Goal: Task Accomplishment & Management: Manage account settings

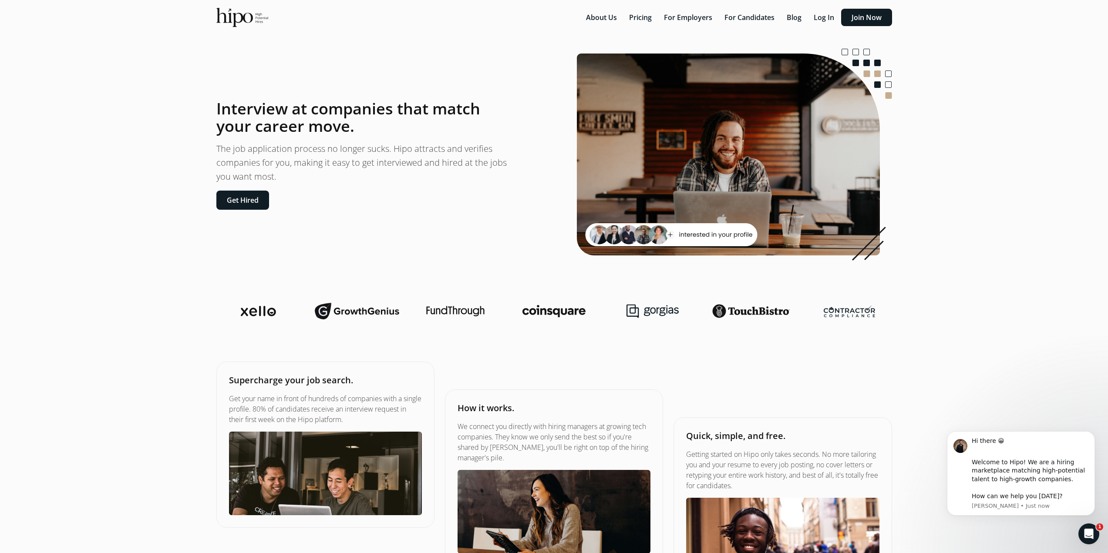
click at [245, 185] on div "Interview at companies that match your career move. The job application process…" at bounding box center [362, 155] width 293 height 110
click at [254, 202] on button "Get Hired" at bounding box center [242, 200] width 53 height 19
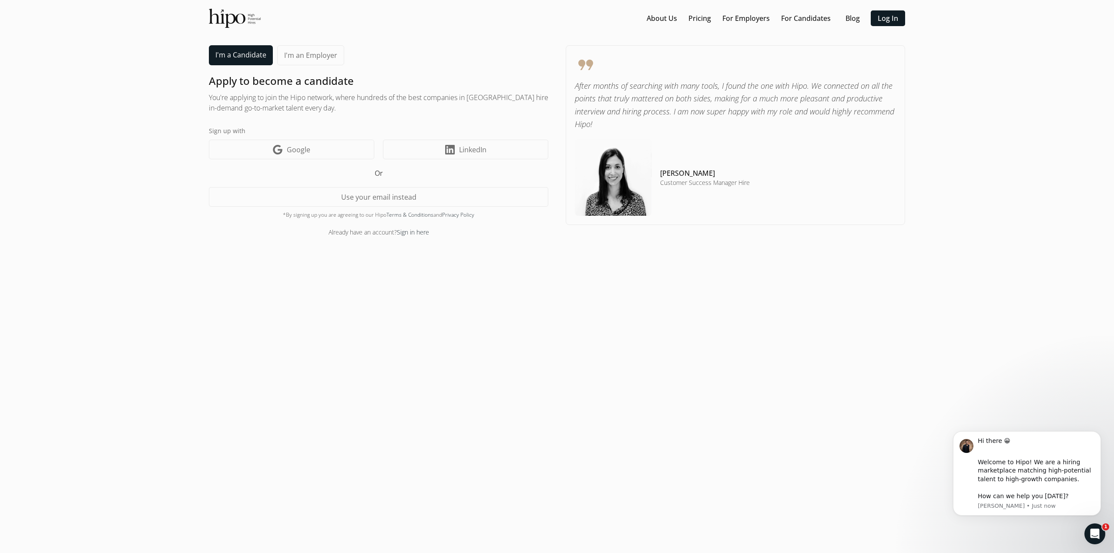
click at [244, 57] on link "I'm a Candidate" at bounding box center [241, 55] width 64 height 20
click at [458, 154] on link "LinkedIn icon LinkedIn" at bounding box center [465, 150] width 165 height 20
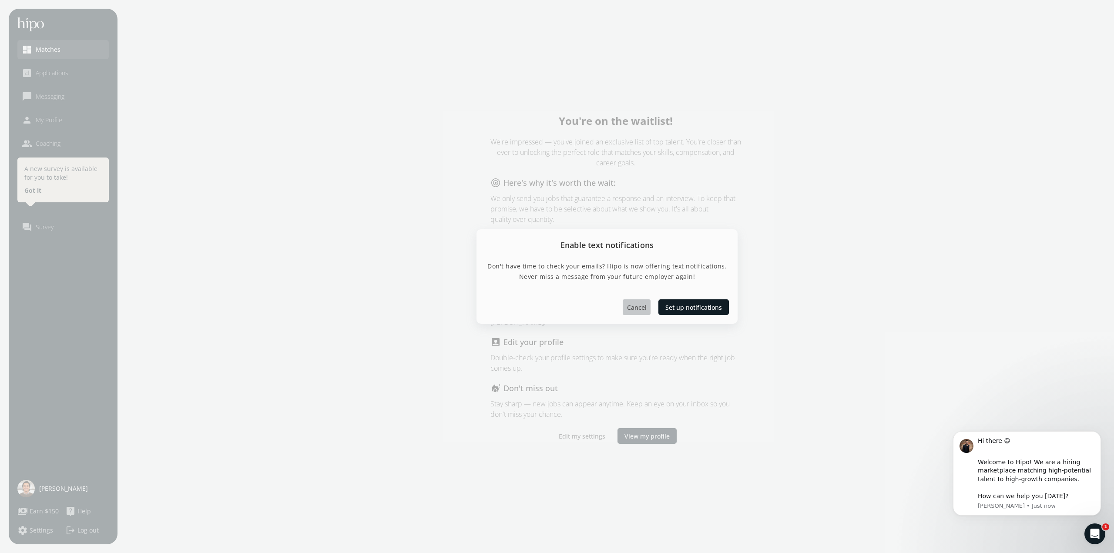
click at [641, 305] on span "Cancel" at bounding box center [637, 307] width 20 height 9
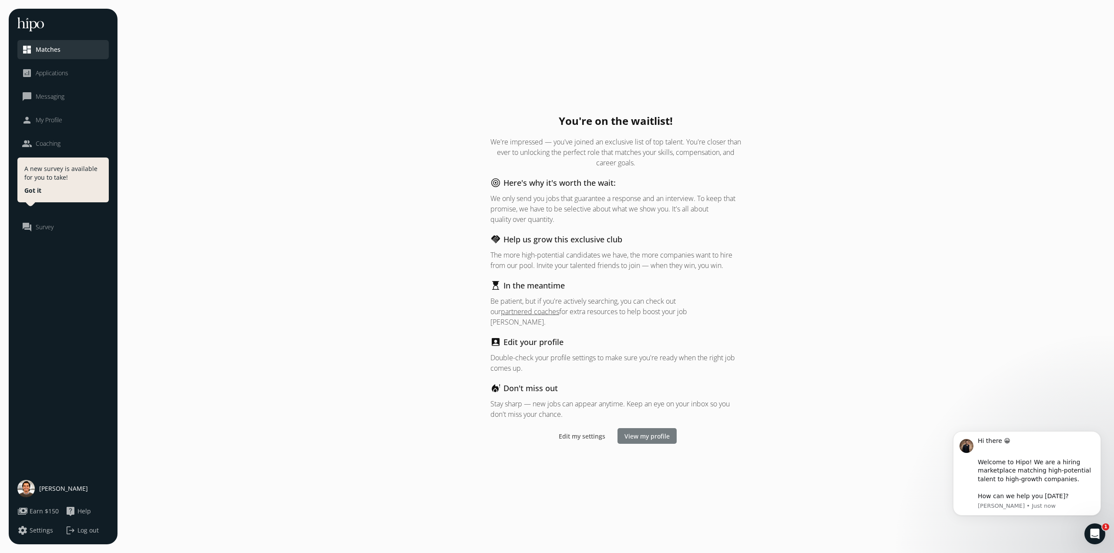
click at [656, 431] on span "View my profile" at bounding box center [647, 435] width 45 height 9
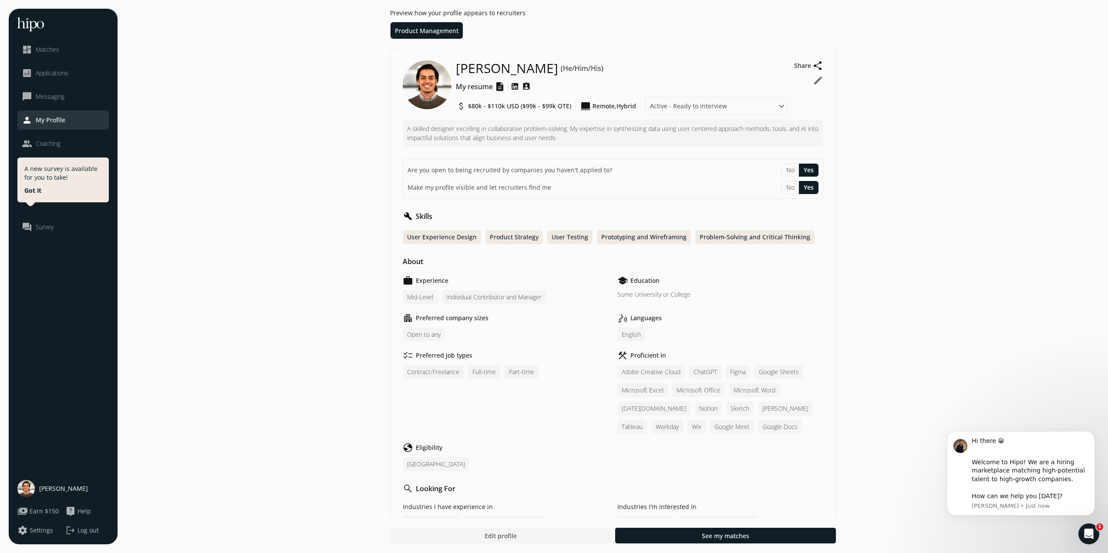
click at [488, 89] on span "My resume" at bounding box center [474, 86] width 37 height 10
click at [815, 80] on button "edit" at bounding box center [818, 80] width 10 height 10
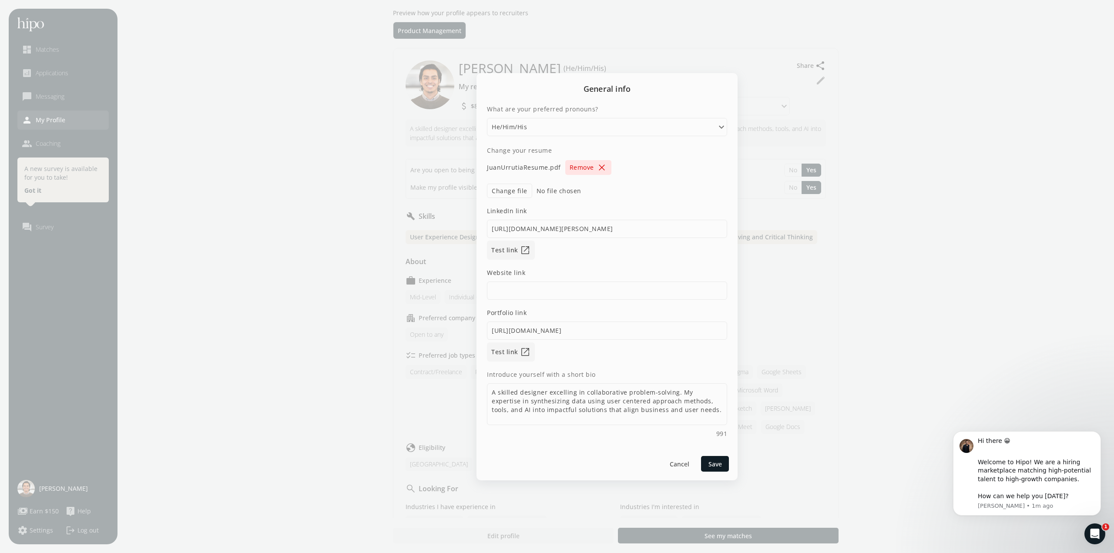
click at [597, 168] on span "close" at bounding box center [602, 167] width 10 height 10
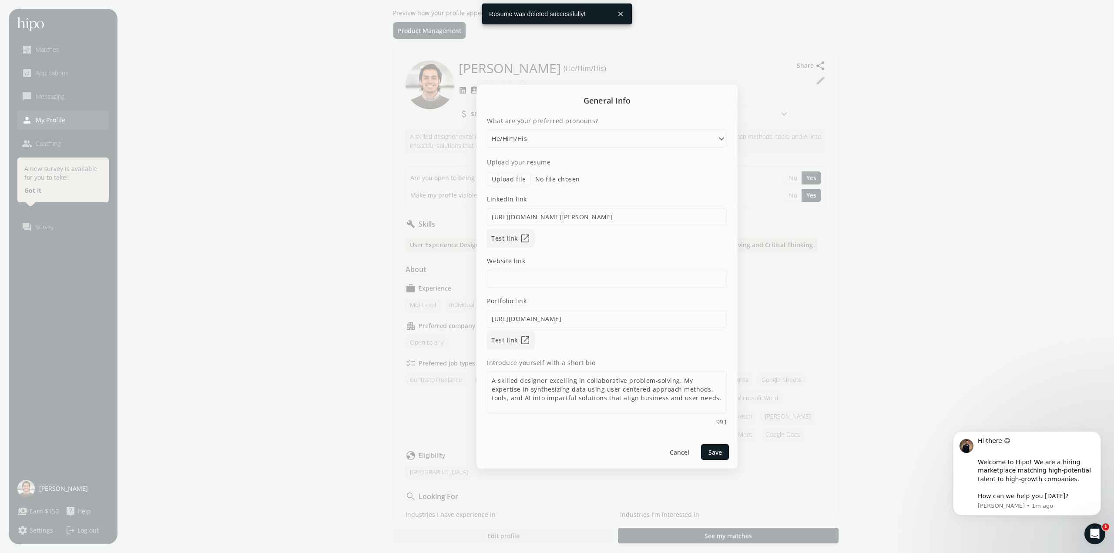
click at [516, 178] on label "Upload file" at bounding box center [509, 179] width 44 height 14
type input "C:\fakepath\Juan_Urrutia_Resume_oct_2025.pdf"
click at [547, 274] on input at bounding box center [607, 279] width 240 height 18
click at [629, 316] on input "https://www.productwithjuan.info" at bounding box center [607, 319] width 240 height 18
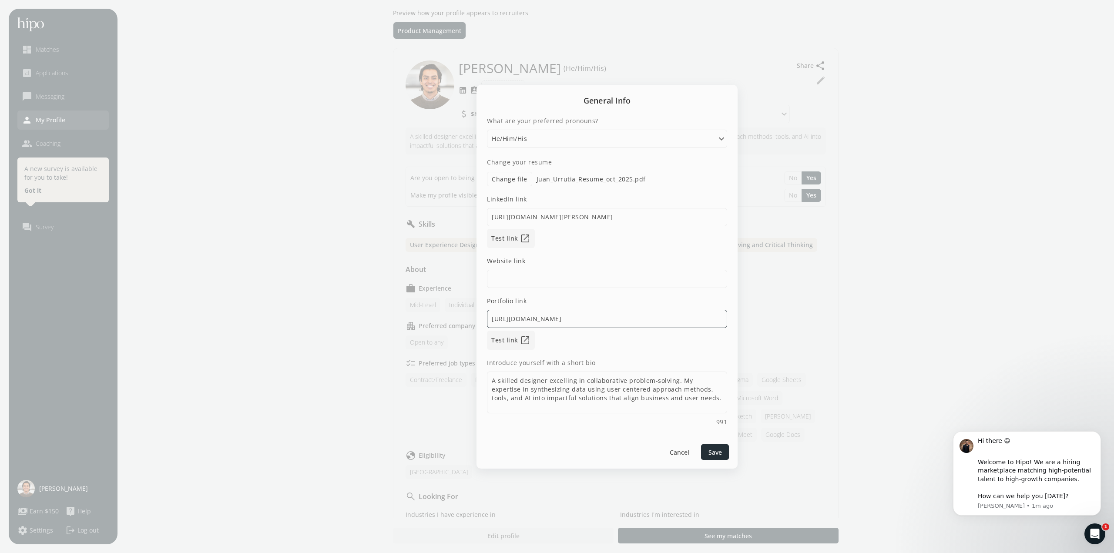
type input "https://www.productwithjuan.site"
click at [724, 454] on div at bounding box center [715, 452] width 28 height 16
type input "https://www.productwithjuan.info"
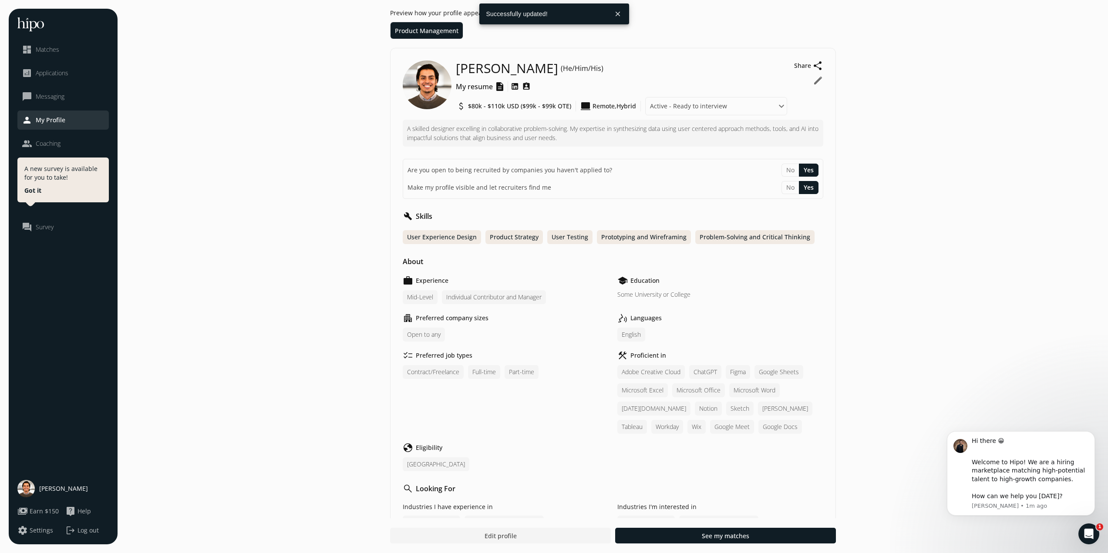
click at [524, 89] on icon at bounding box center [526, 87] width 9 height 12
click at [526, 87] on icon at bounding box center [526, 87] width 9 height 12
click at [524, 84] on icon at bounding box center [526, 87] width 9 height 12
click at [55, 50] on span "Matches" at bounding box center [48, 49] width 24 height 9
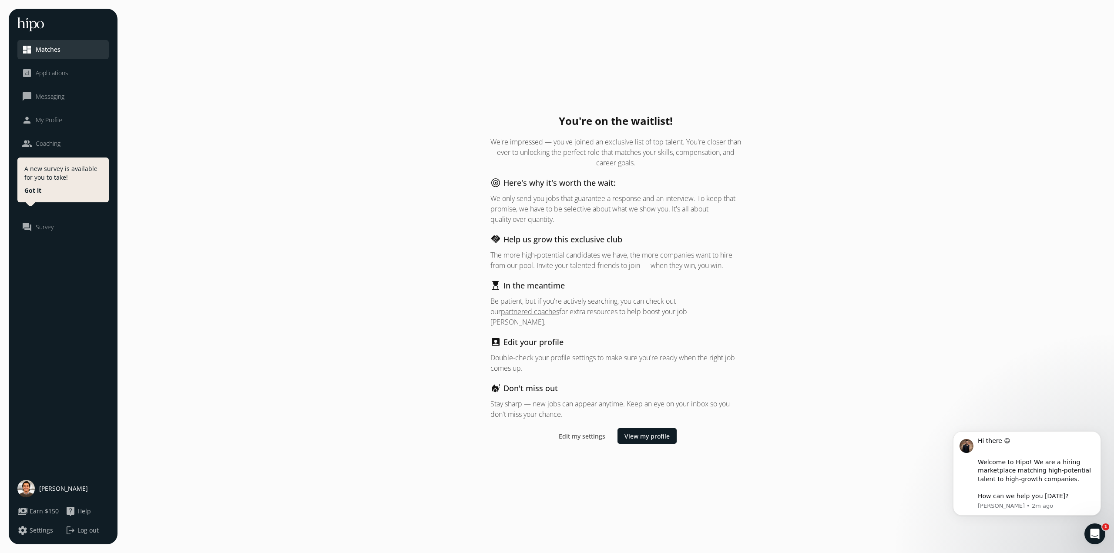
click at [587, 431] on span "Edit my settings" at bounding box center [582, 435] width 47 height 9
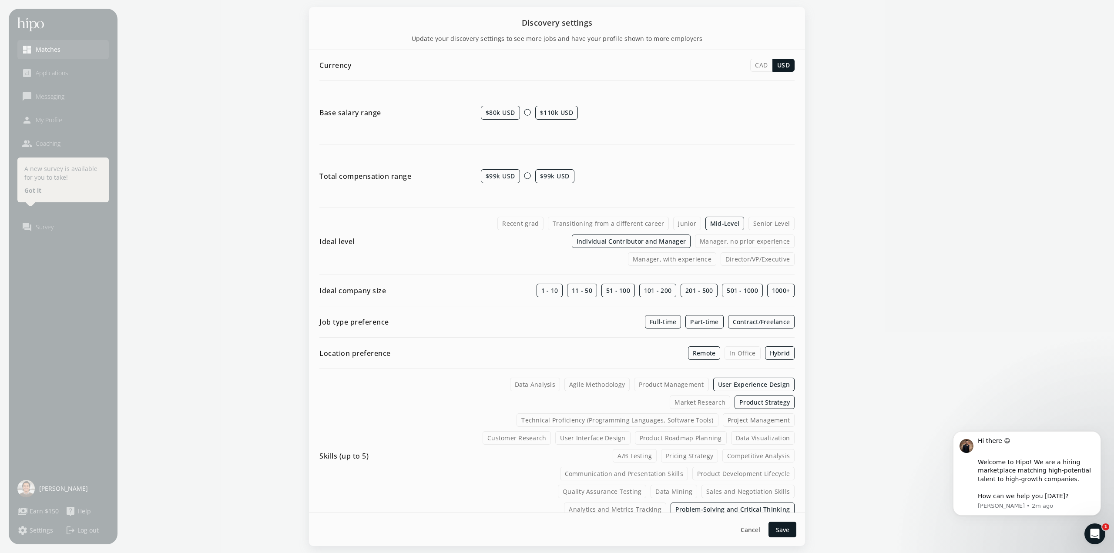
click at [525, 111] on div at bounding box center [528, 112] width 7 height 7
click at [526, 110] on div at bounding box center [528, 112] width 7 height 7
drag, startPoint x: 526, startPoint y: 110, endPoint x: 541, endPoint y: 114, distance: 15.3
click at [541, 114] on div "$100k USD $130k USD" at bounding box center [638, 113] width 314 height 46
drag, startPoint x: 529, startPoint y: 112, endPoint x: 522, endPoint y: 112, distance: 6.5
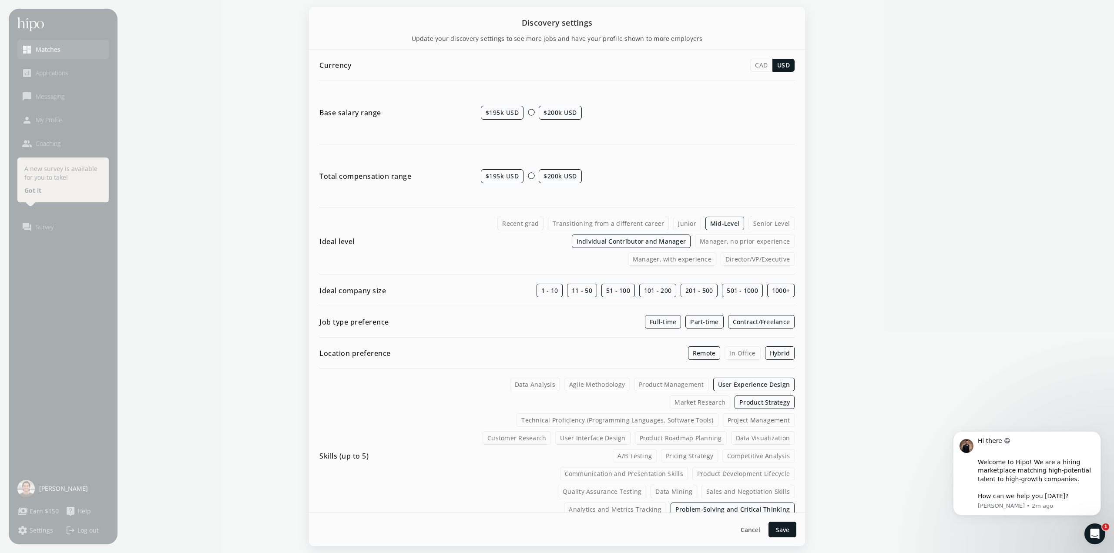
click at [522, 112] on div "$195k USD $200k USD" at bounding box center [638, 113] width 314 height 46
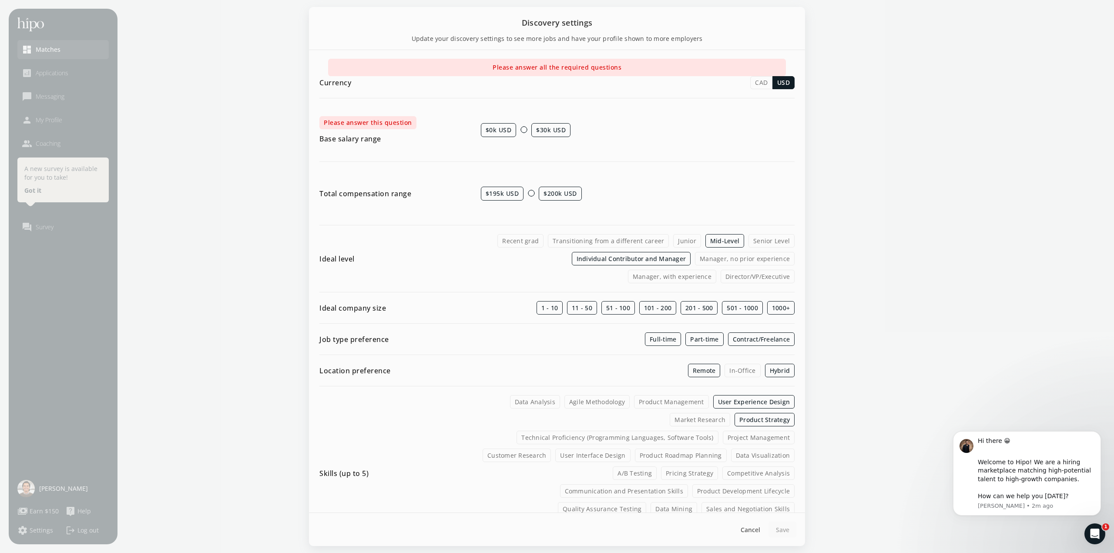
drag, startPoint x: 520, startPoint y: 130, endPoint x: 528, endPoint y: 130, distance: 8.7
click at [528, 130] on div "$0k USD $30k USD" at bounding box center [638, 130] width 314 height 46
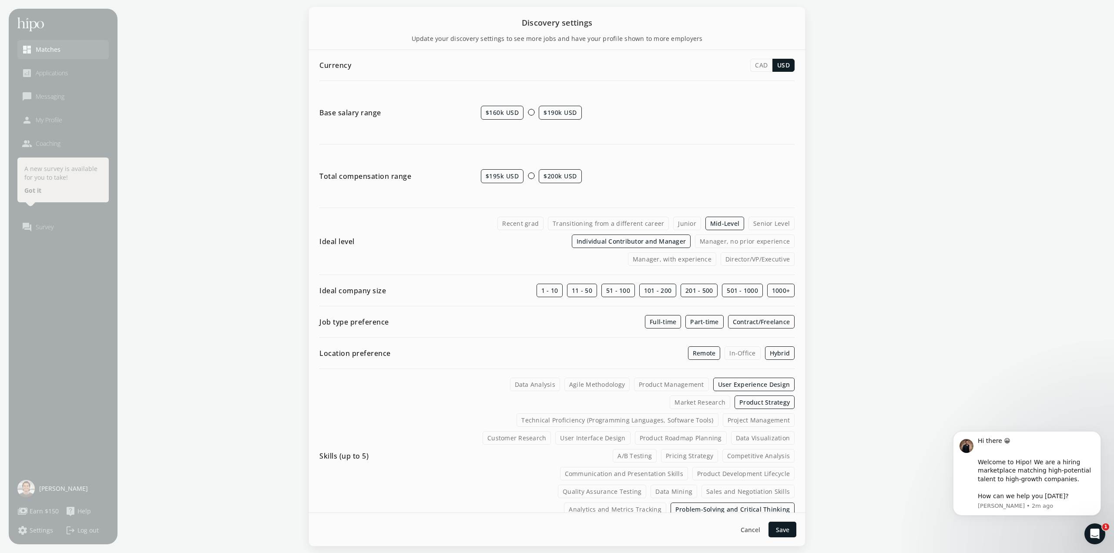
click at [753, 225] on label "Senior Level" at bounding box center [772, 223] width 46 height 13
click at [0, 0] on input "Senior Level" at bounding box center [0, 0] width 0 height 0
click at [548, 294] on label "1 - 10" at bounding box center [550, 290] width 27 height 13
click at [0, 0] on input "1 - 10" at bounding box center [0, 0] width 0 height 0
click at [549, 294] on label "1 - 10" at bounding box center [550, 290] width 27 height 13
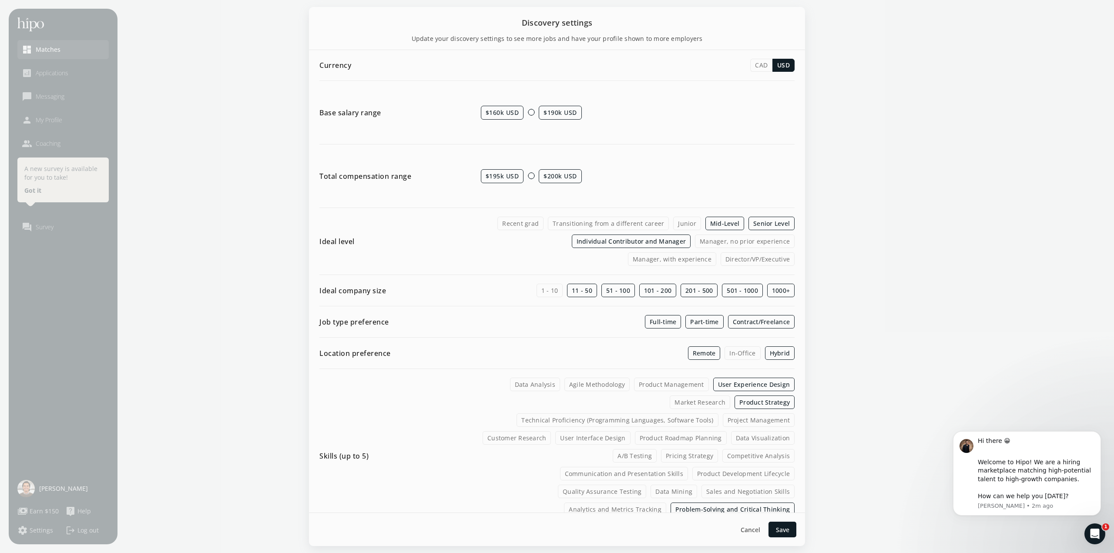
click at [0, 0] on input "1 - 10" at bounding box center [0, 0] width 0 height 0
click at [544, 114] on span "$190k USD" at bounding box center [560, 113] width 43 height 14
click at [557, 108] on span "$190k USD" at bounding box center [560, 113] width 43 height 14
click at [555, 111] on span "$190k USD" at bounding box center [560, 113] width 43 height 14
click at [554, 111] on span "$190k USD" at bounding box center [560, 113] width 43 height 14
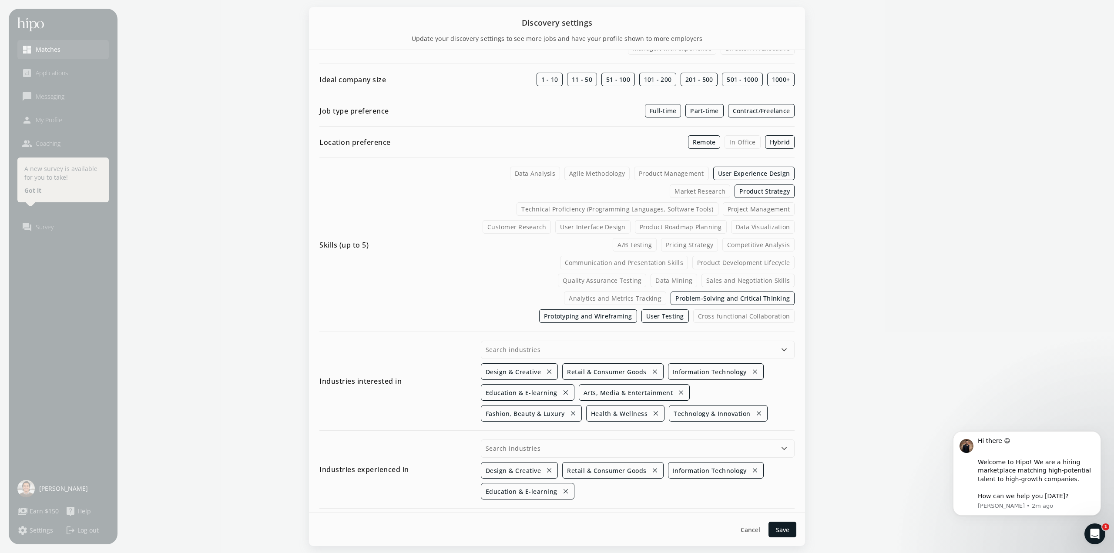
scroll to position [243, 0]
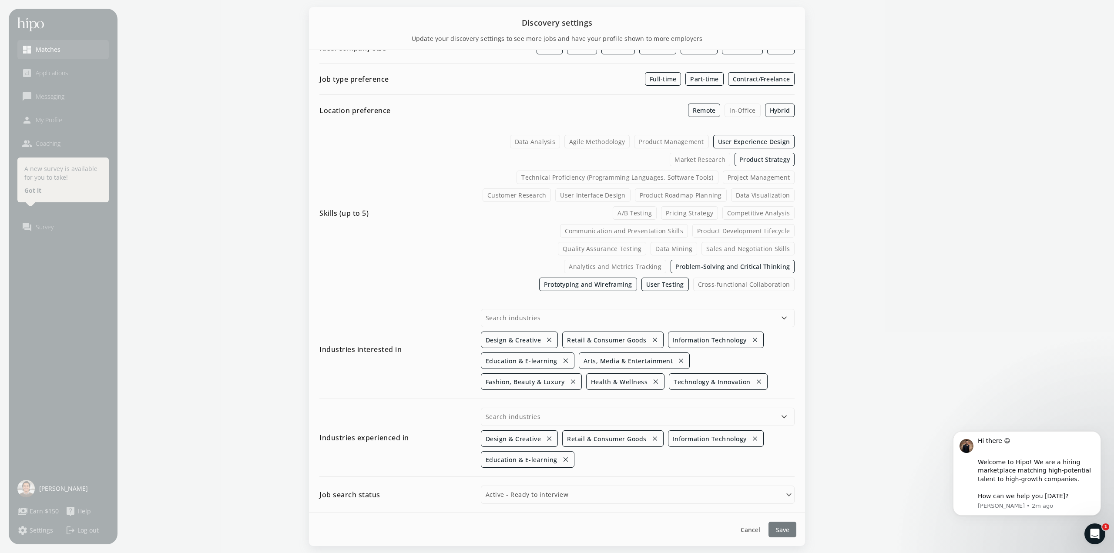
click at [782, 532] on span "Save" at bounding box center [782, 529] width 13 height 9
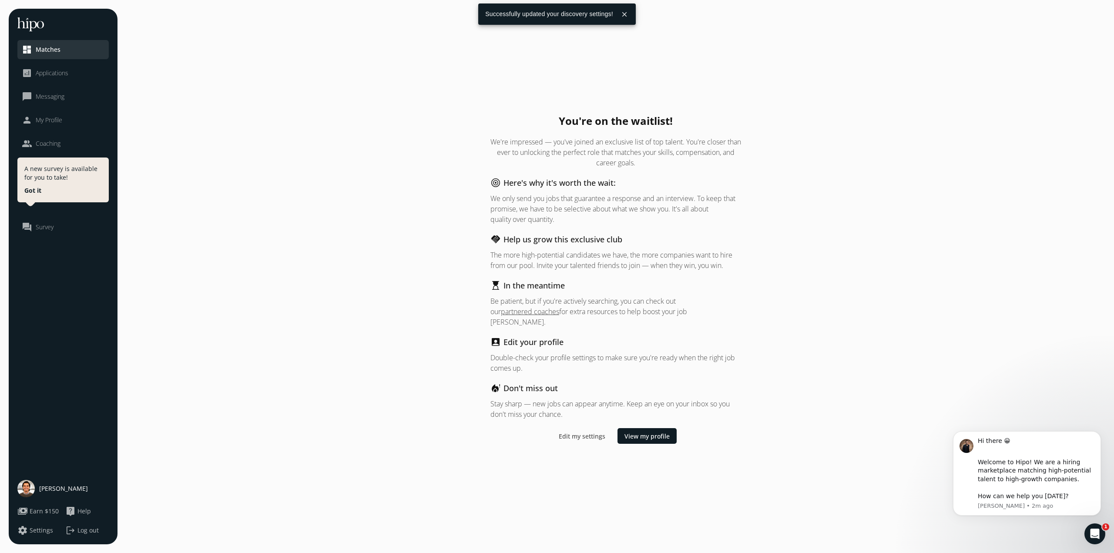
scroll to position [0, 0]
